Goal: Task Accomplishment & Management: Use online tool/utility

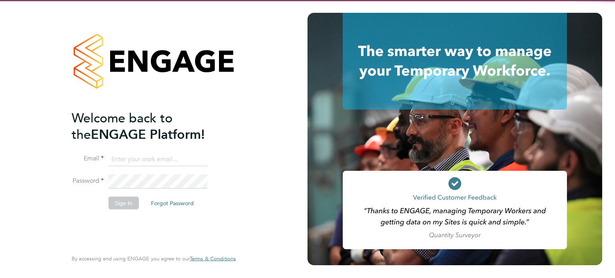
type input "mason.roberts@castlefieldrecruitment.com"
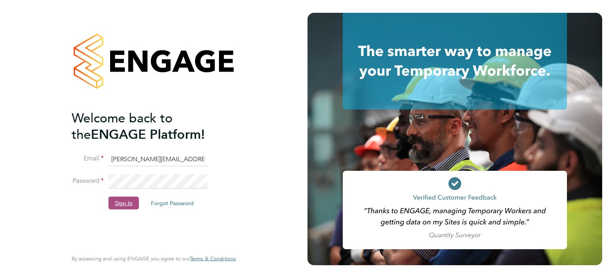
click at [133, 202] on button "Sign In" at bounding box center [124, 203] width 30 height 13
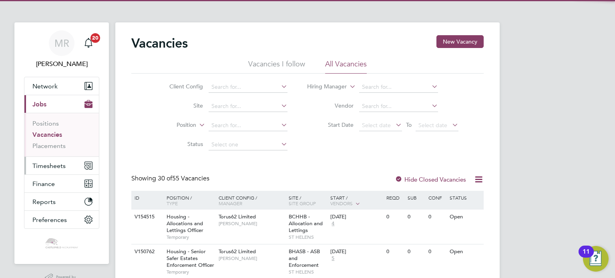
click at [63, 165] on span "Timesheets" at bounding box center [48, 166] width 33 height 8
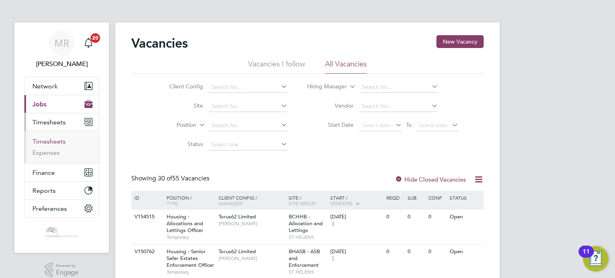
click at [56, 143] on link "Timesheets" at bounding box center [48, 142] width 33 height 8
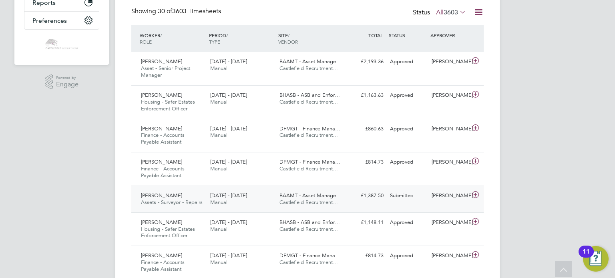
click at [181, 198] on div "[PERSON_NAME] Assets - Surveyor - Repairs [DATE] - [DATE]" at bounding box center [172, 199] width 69 height 20
